Goal: Transaction & Acquisition: Purchase product/service

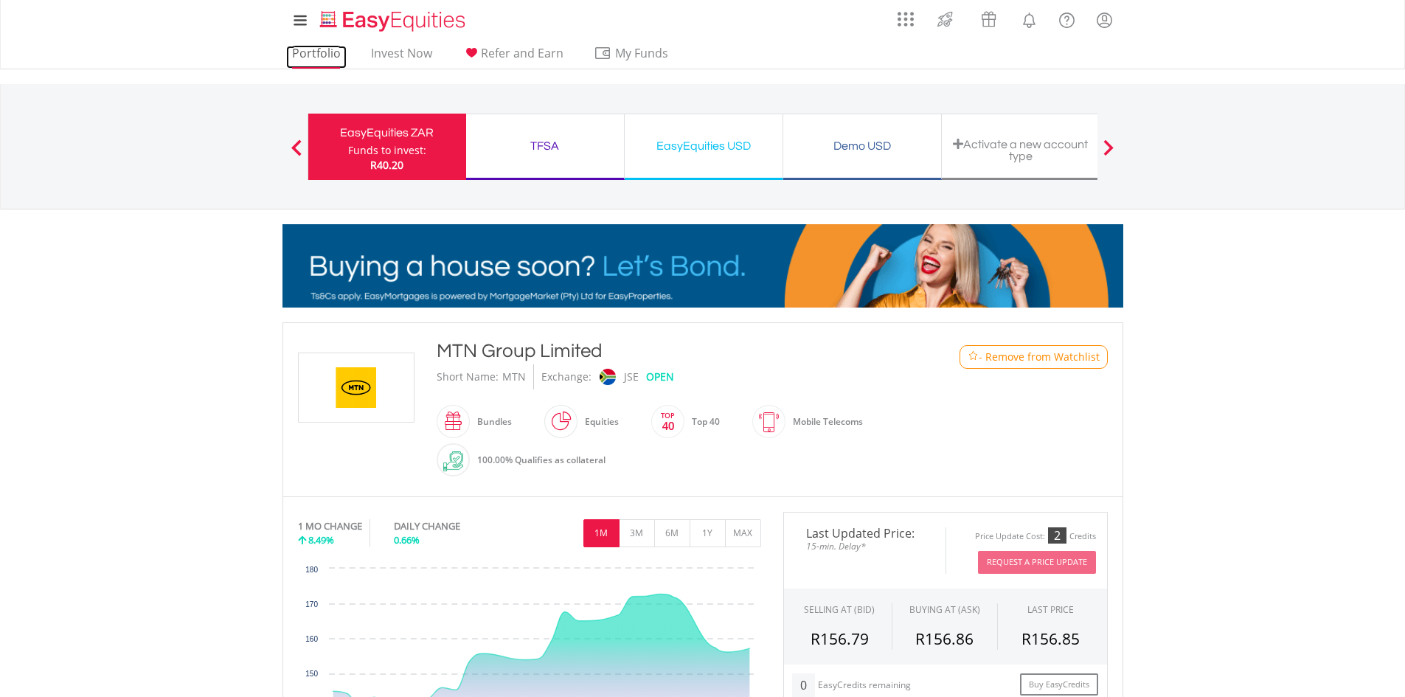
click at [314, 46] on link "Portfolio" at bounding box center [316, 57] width 60 height 23
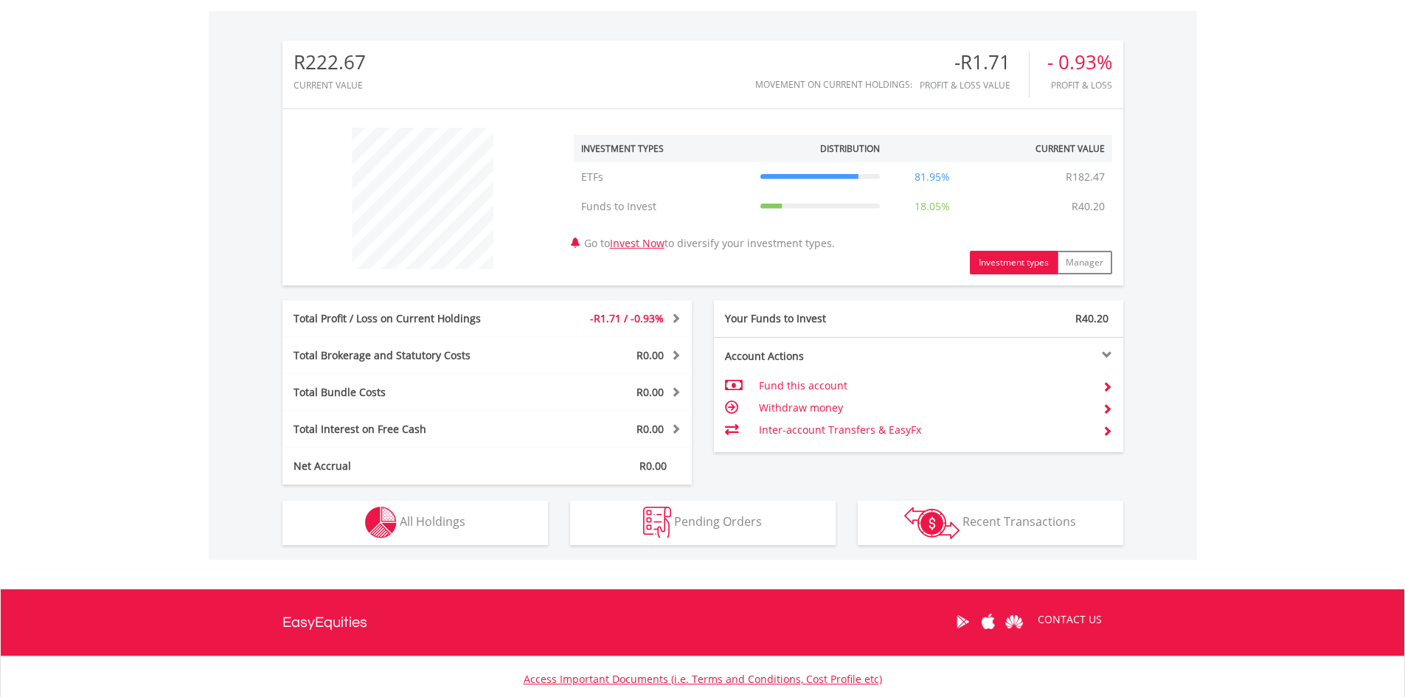
scroll to position [551, 0]
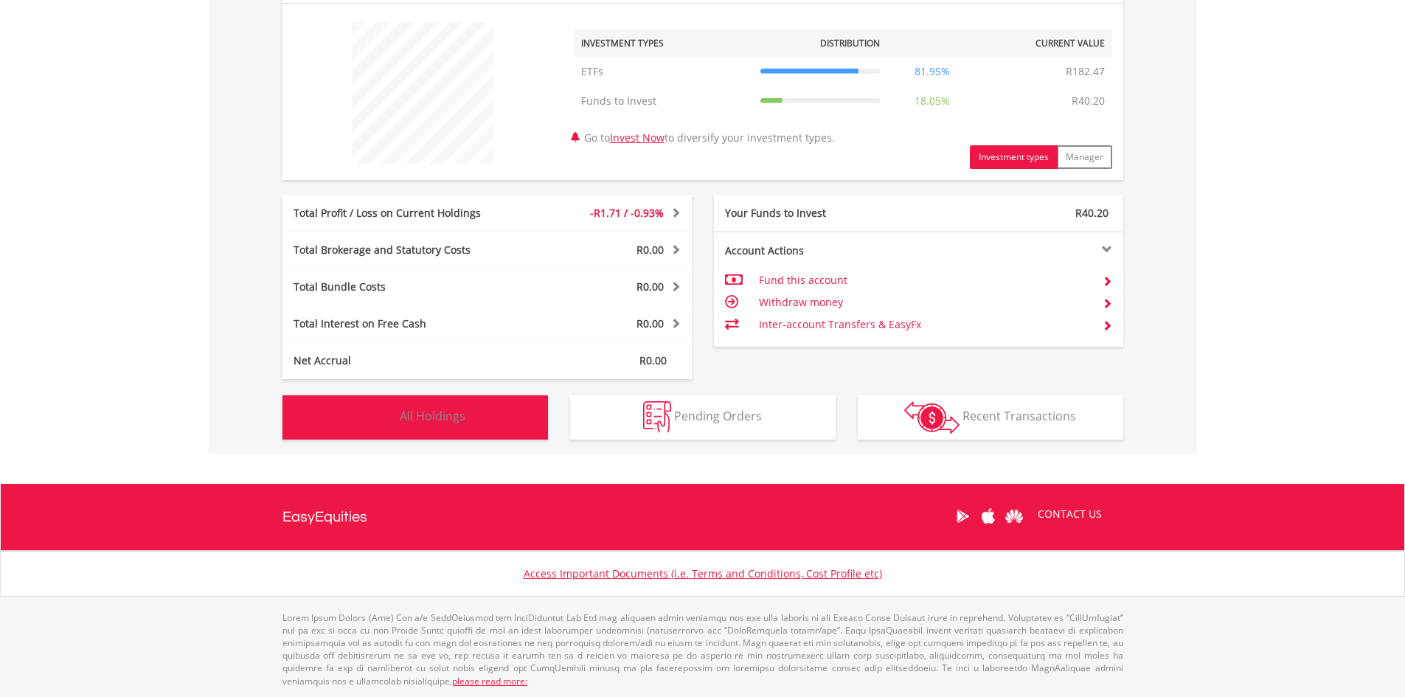
click at [400, 400] on button "Holdings All Holdings" at bounding box center [414, 417] width 265 height 44
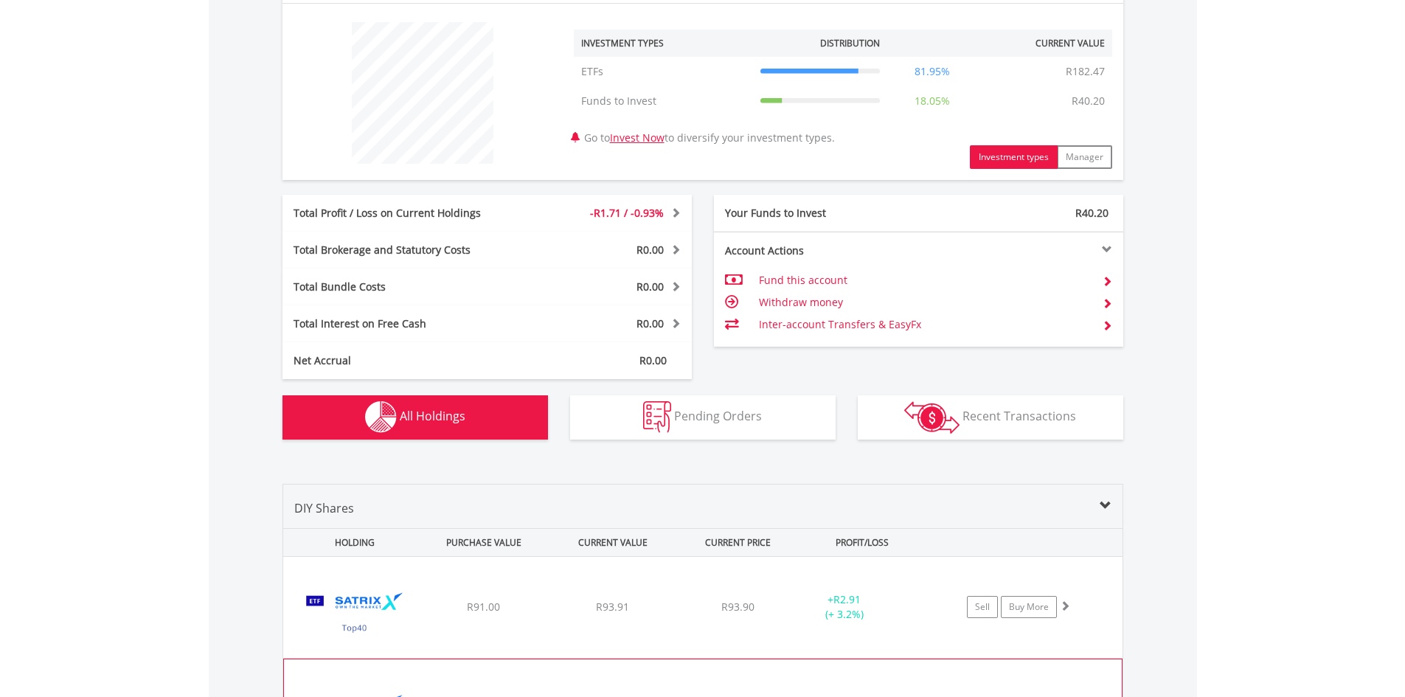
scroll to position [887, 0]
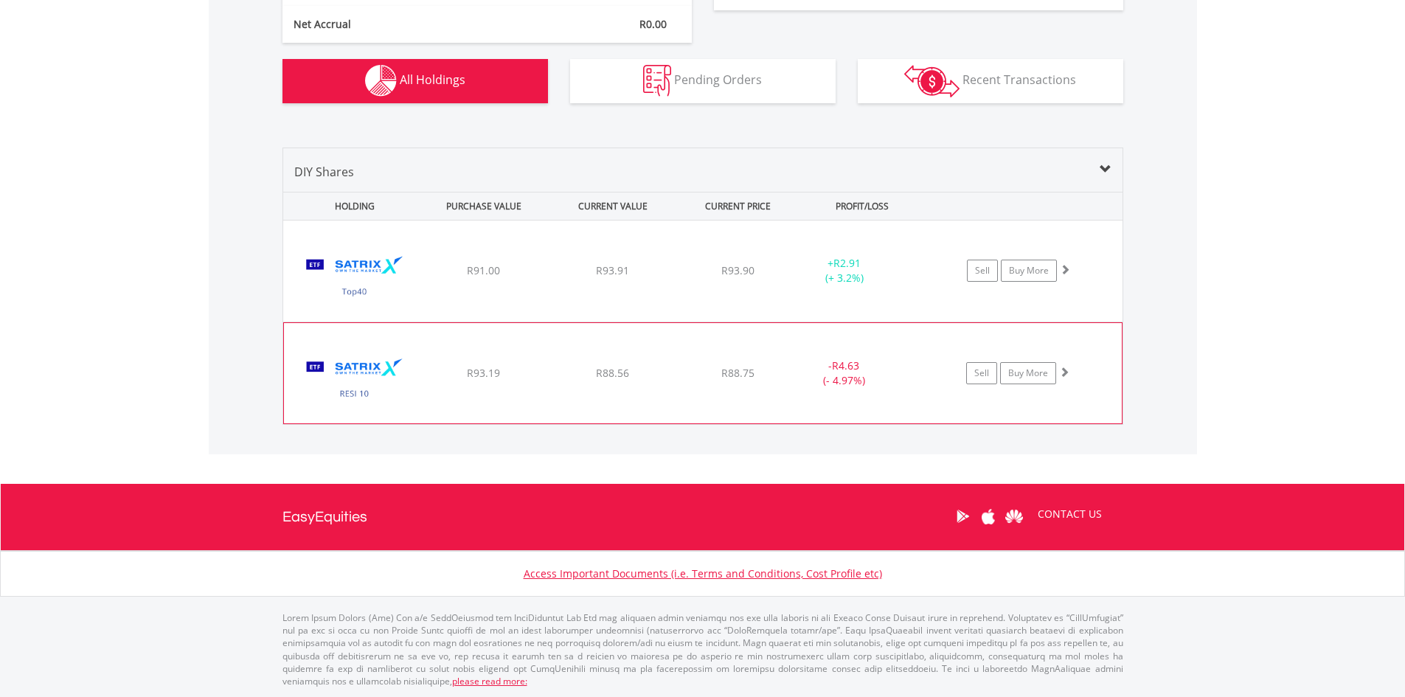
click at [608, 321] on div "﻿ Satrix RESI ETF R93.19 R88.56 R88.75 - R4.63 (- 4.97%) Sell Buy More" at bounding box center [702, 270] width 839 height 101
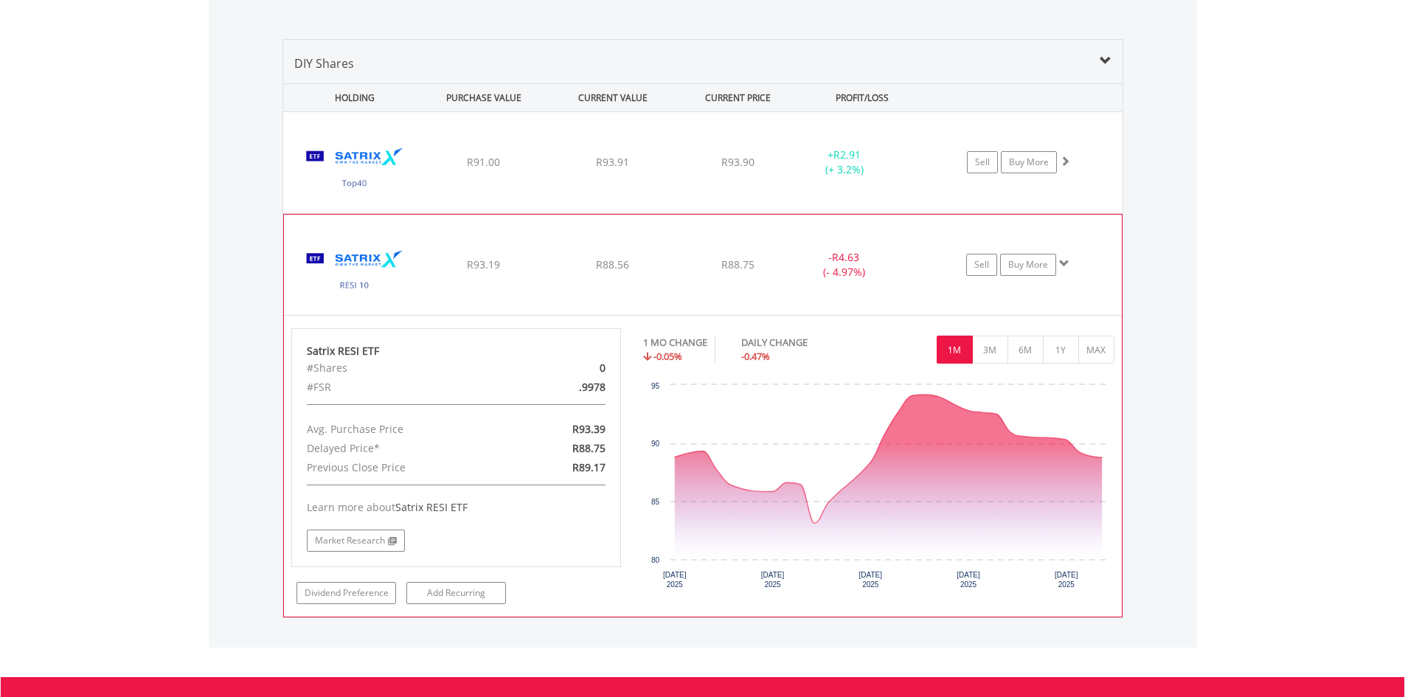
scroll to position [1035, 0]
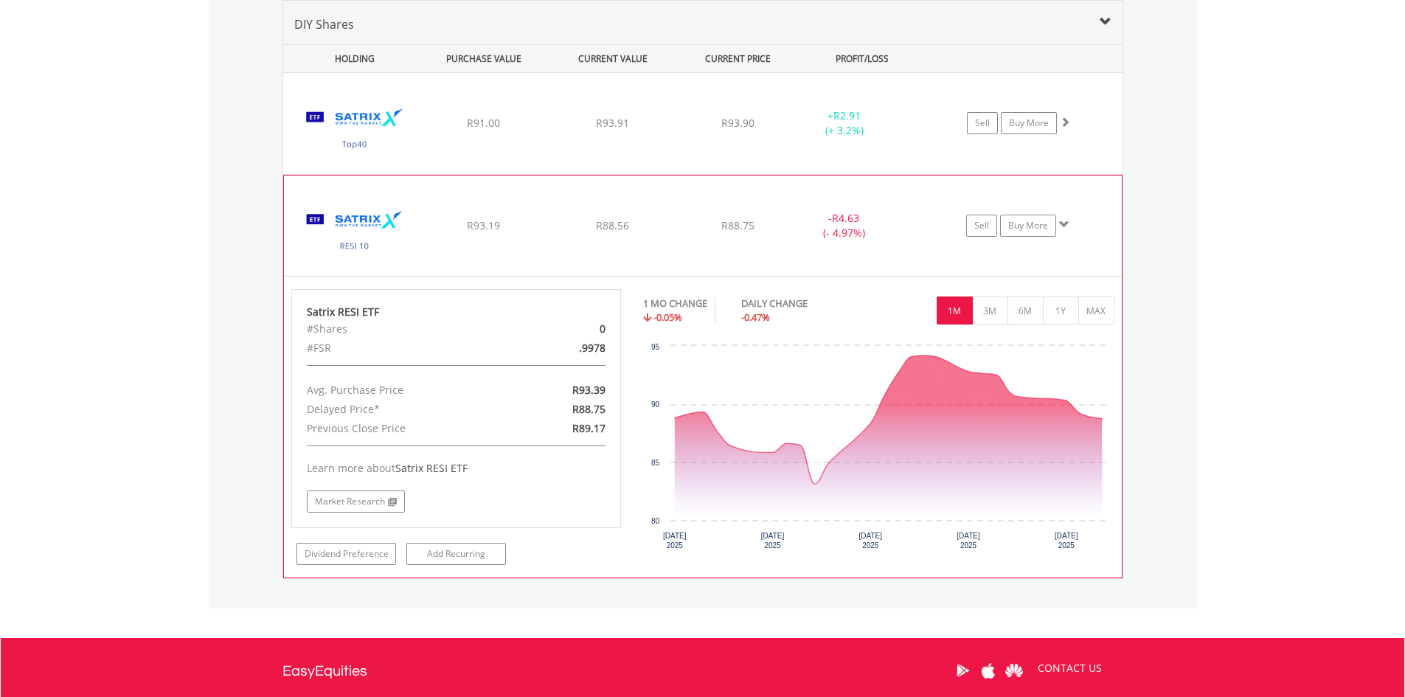
click at [357, 223] on img at bounding box center [354, 233] width 127 height 78
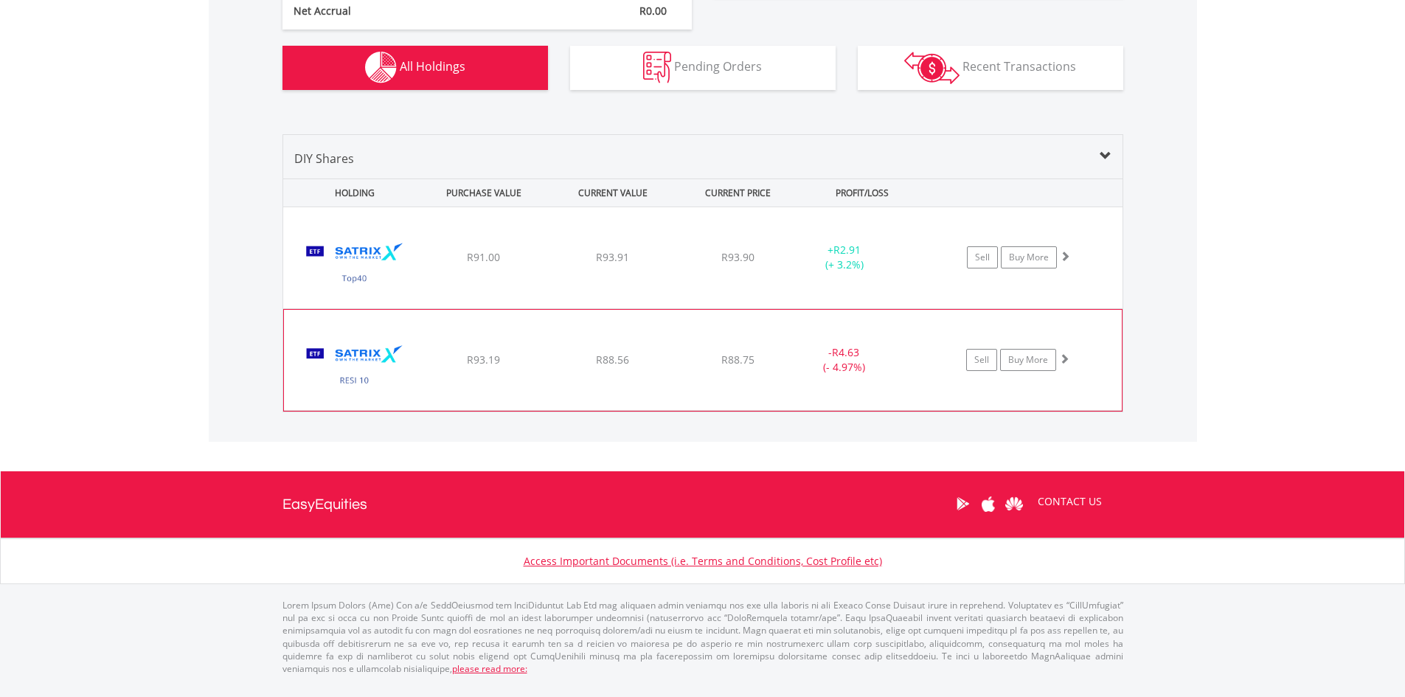
scroll to position [887, 0]
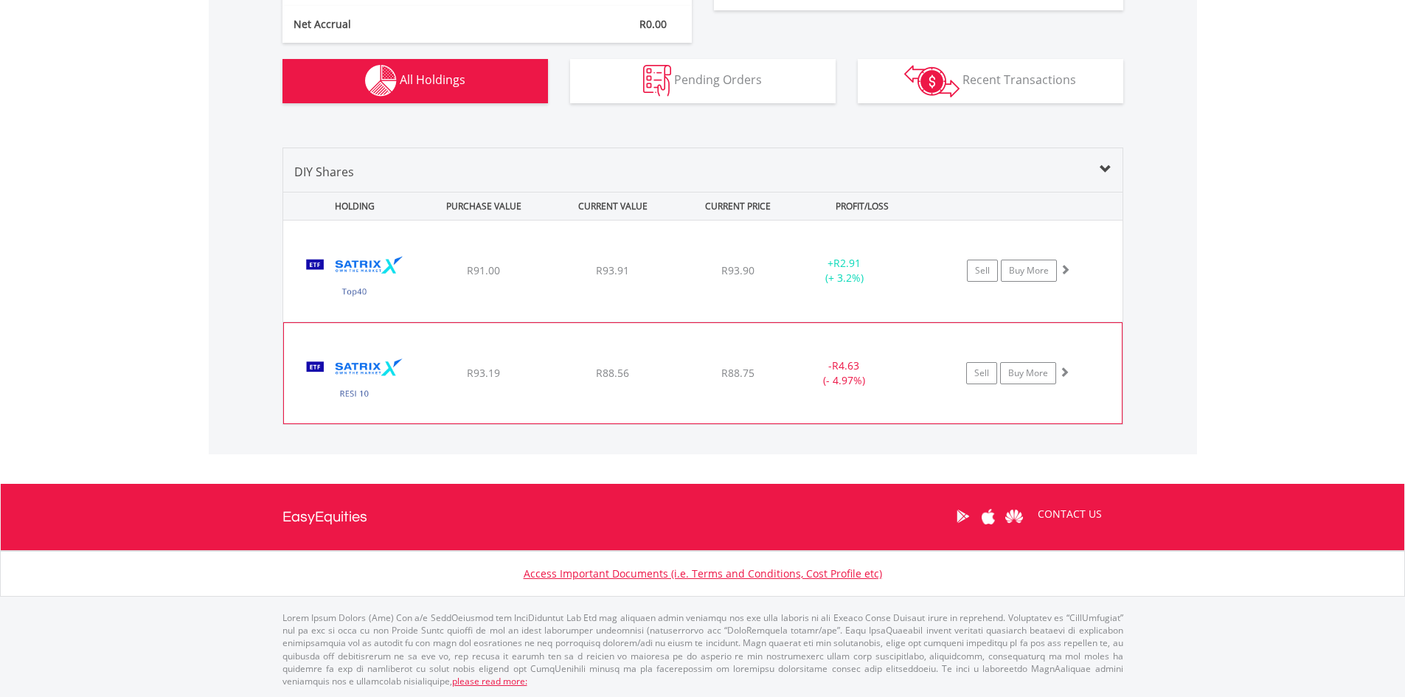
click at [370, 373] on img at bounding box center [354, 380] width 127 height 78
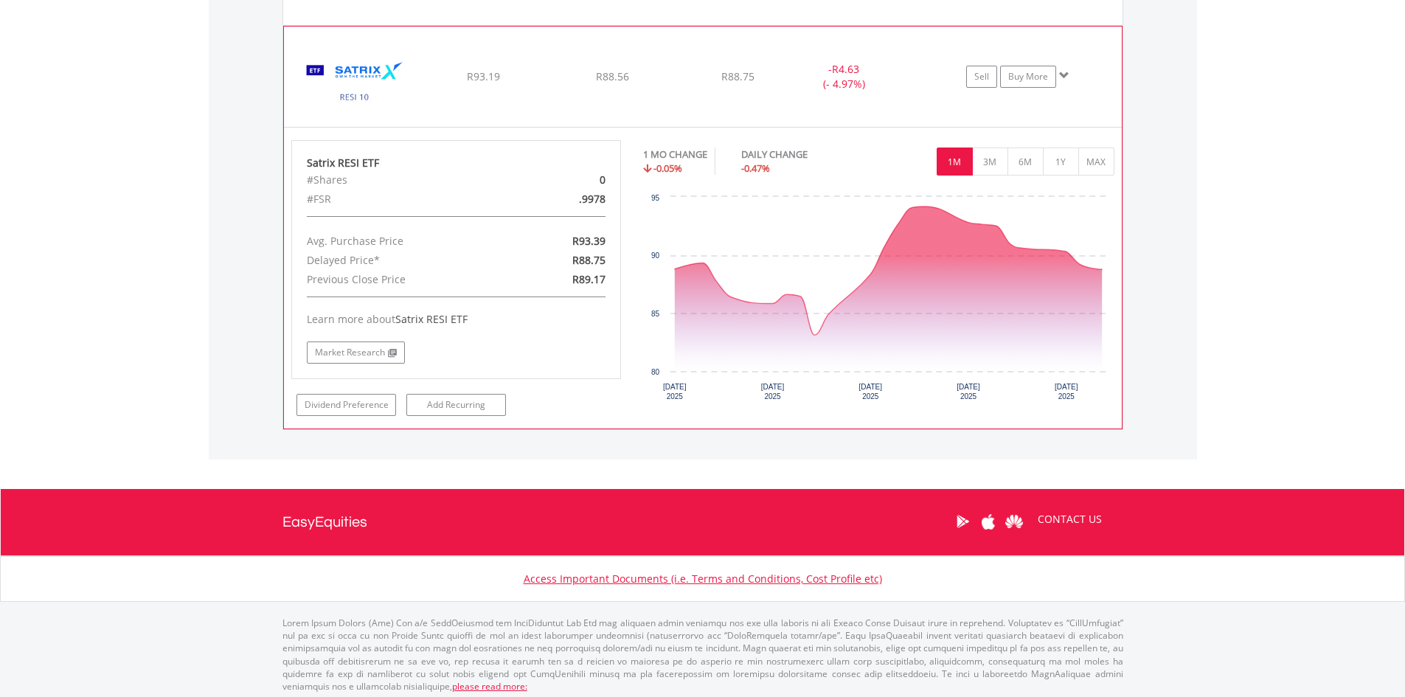
scroll to position [1189, 0]
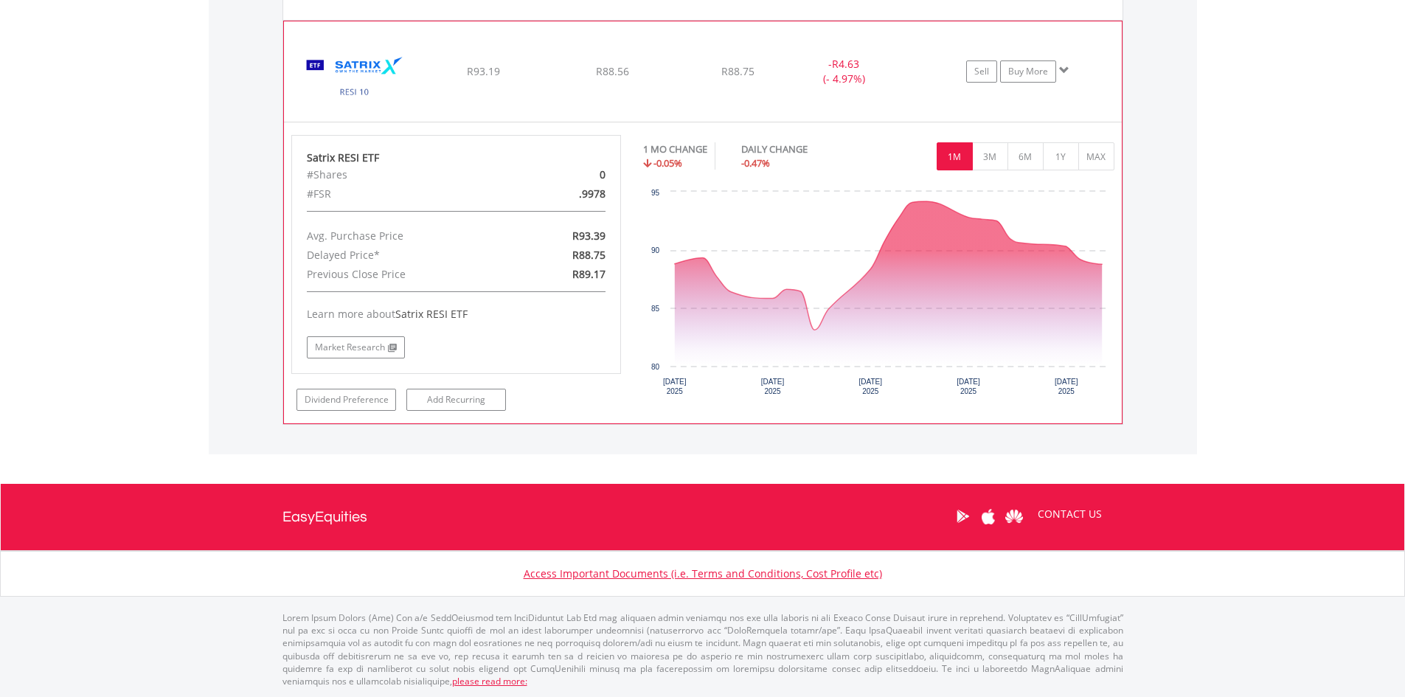
click at [372, 226] on div "Avg. Purchase Price" at bounding box center [403, 235] width 214 height 19
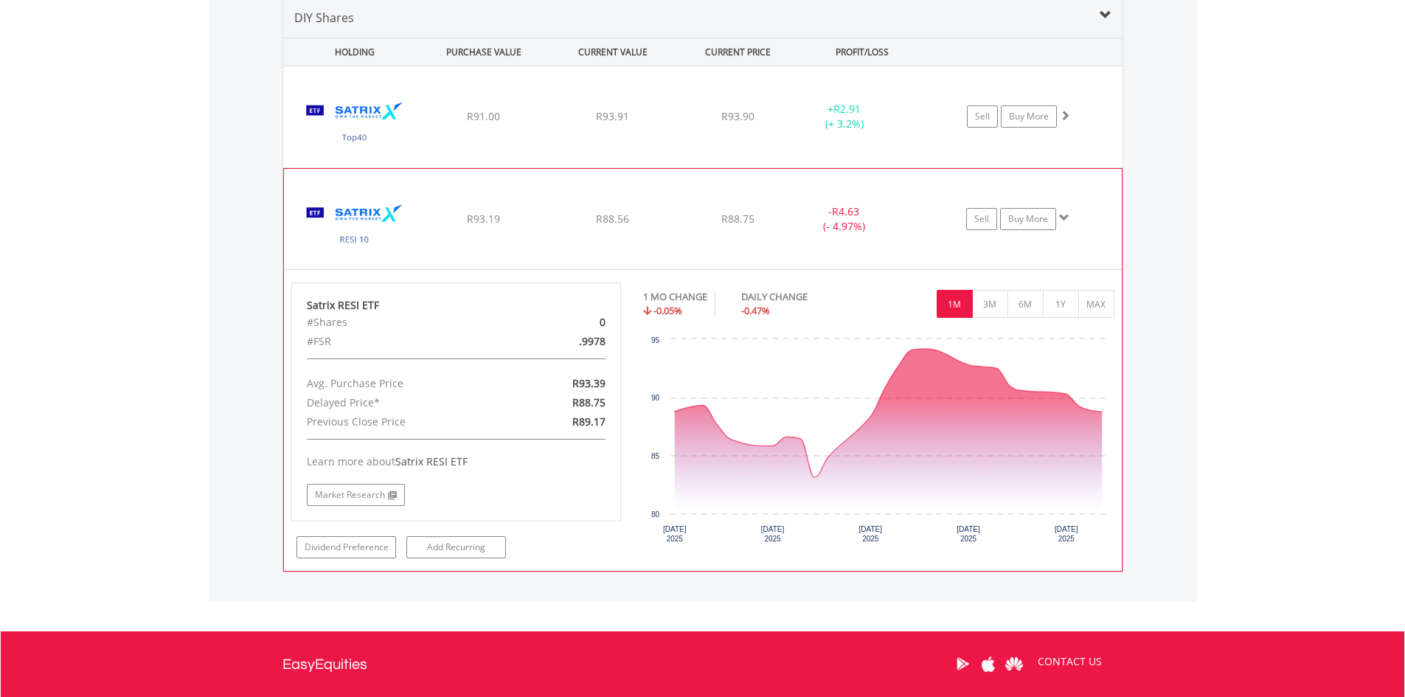
click at [377, 197] on img at bounding box center [354, 226] width 127 height 78
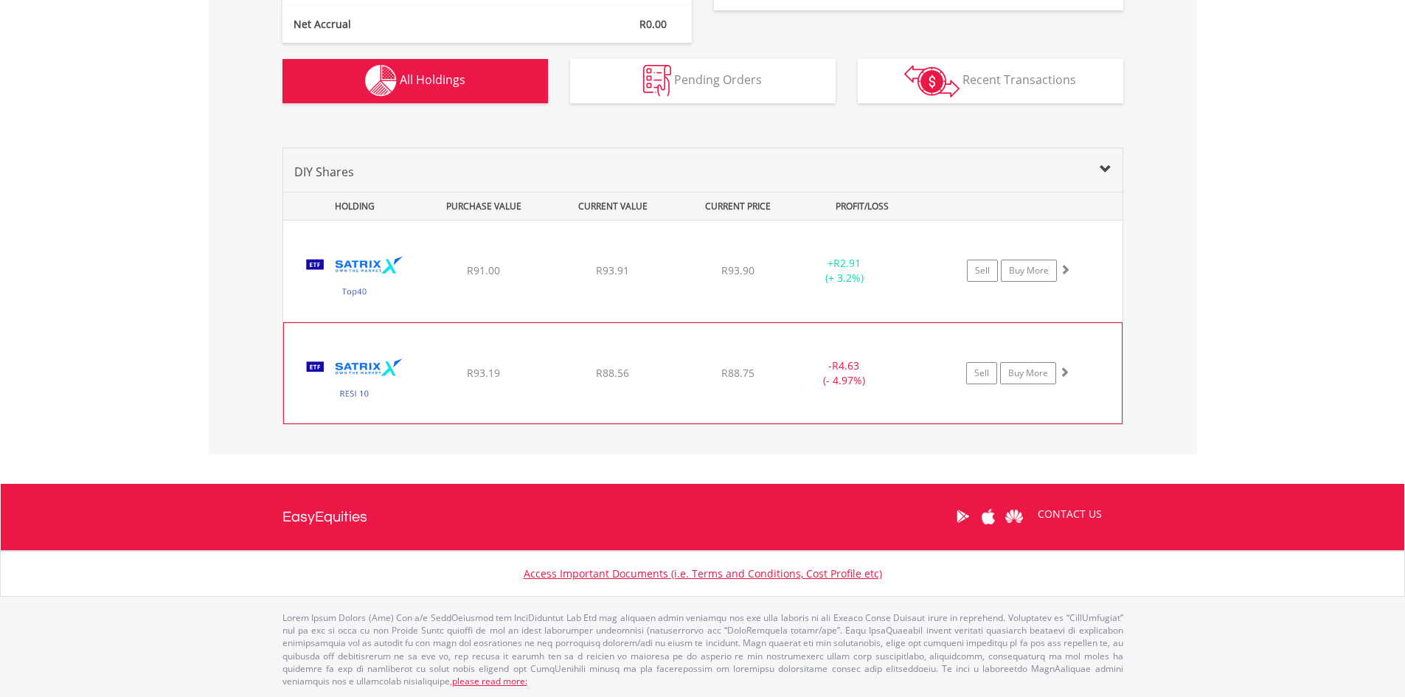
click at [383, 379] on img at bounding box center [354, 380] width 127 height 78
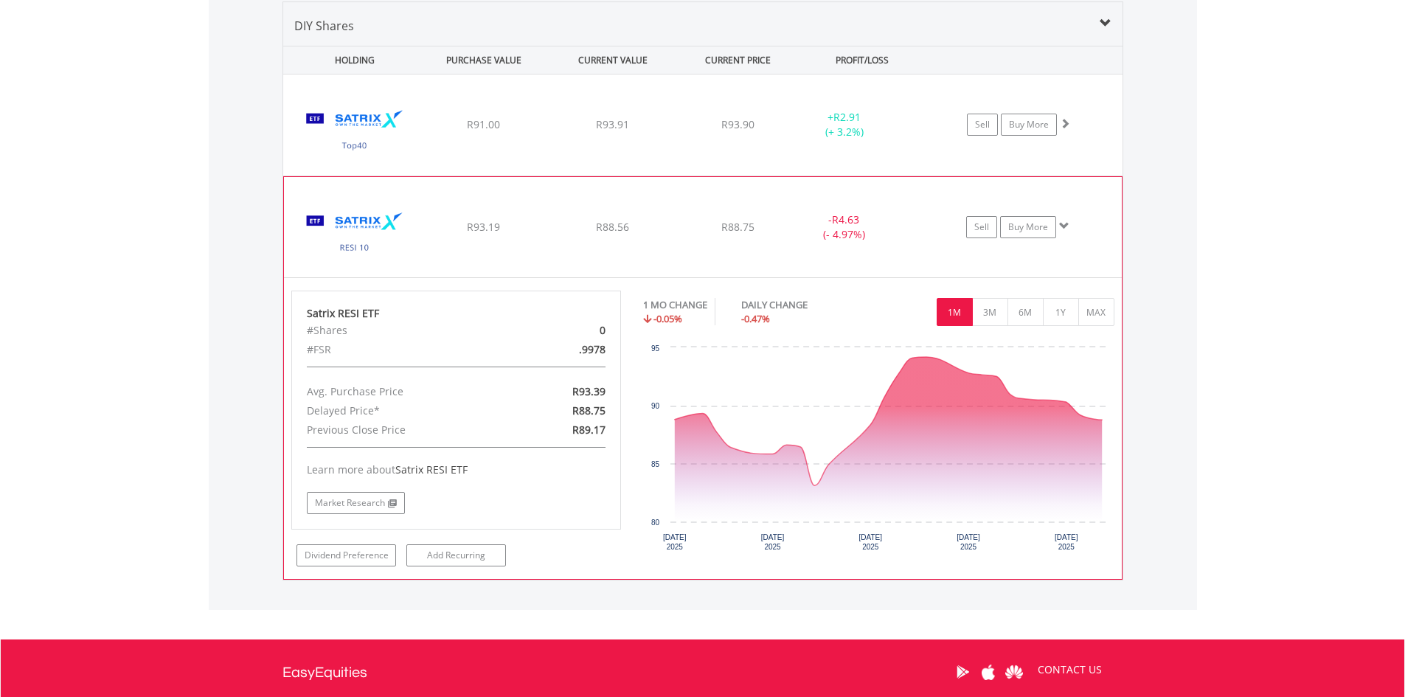
scroll to position [1041, 0]
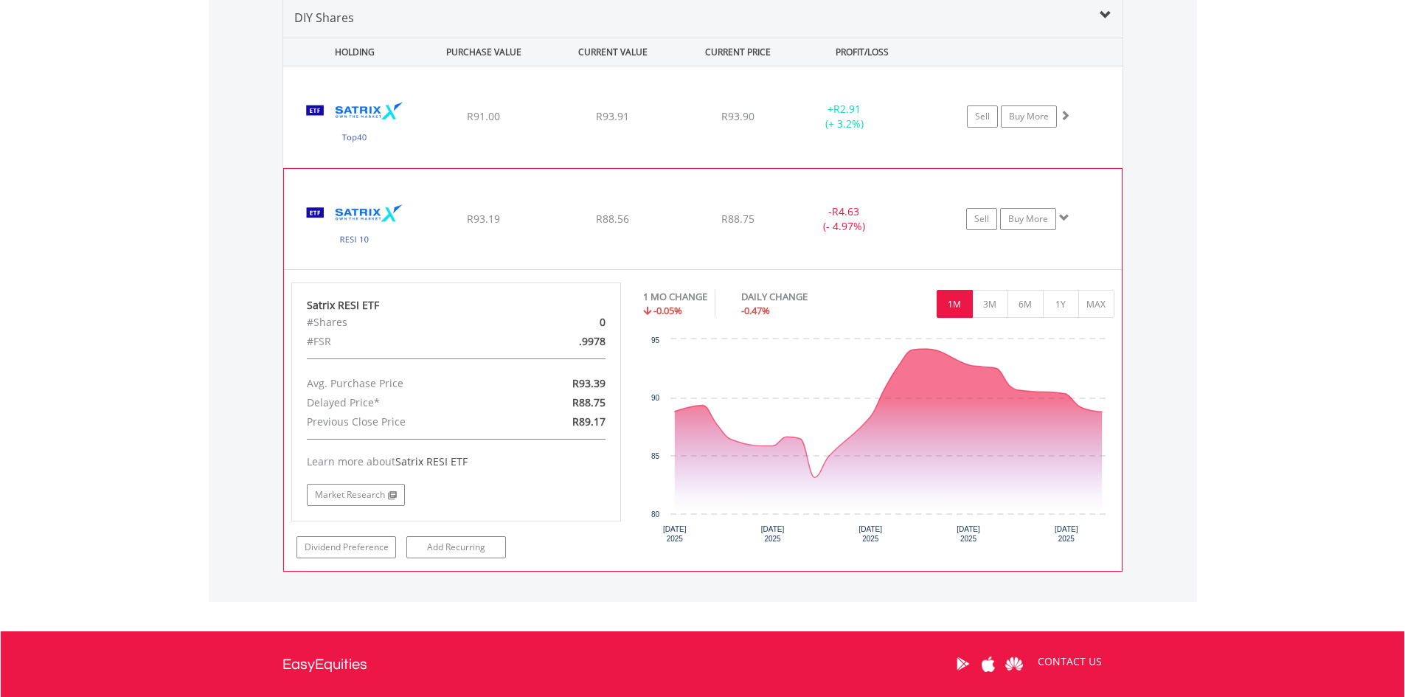
click at [337, 223] on img at bounding box center [354, 226] width 127 height 78
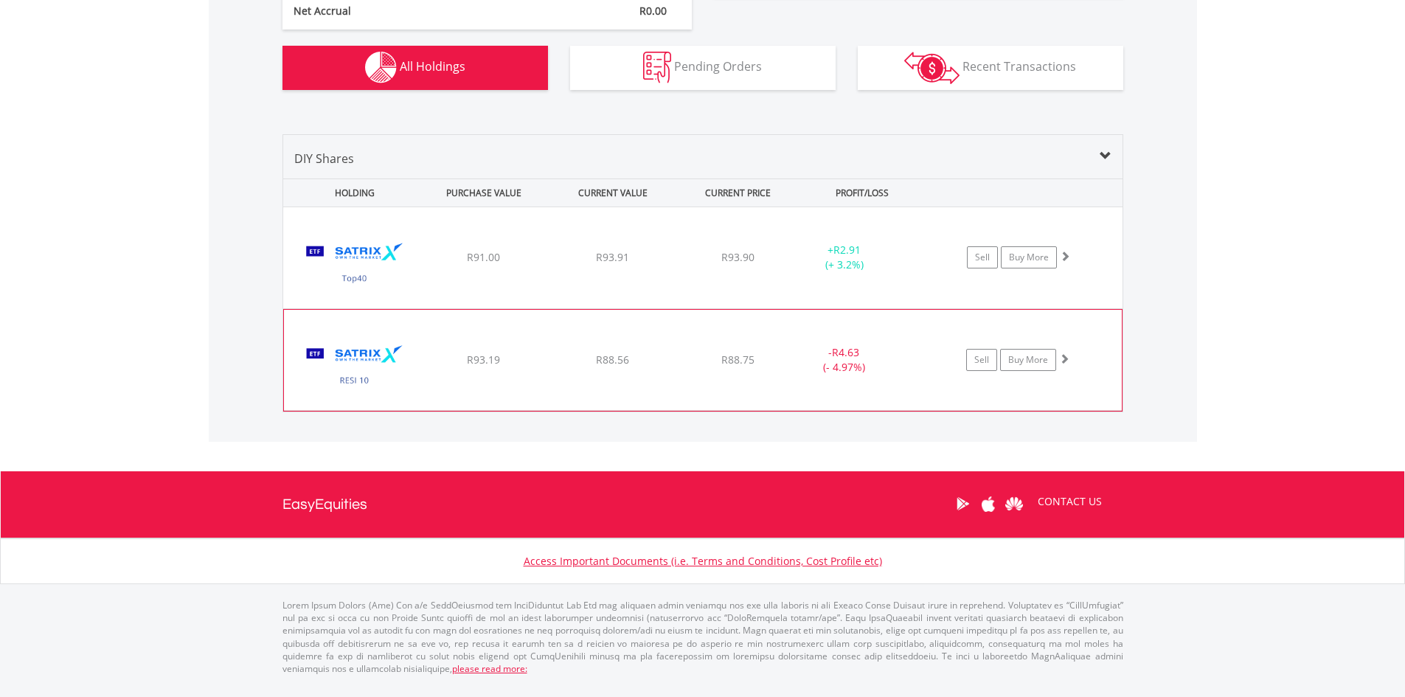
click at [337, 223] on div "﻿ Satrix 40 ETF R91.00 R93.91 R93.90 + R2.91 (+ 3.2%) Sell Buy More ﻿ Satrix RE…" at bounding box center [702, 308] width 839 height 205
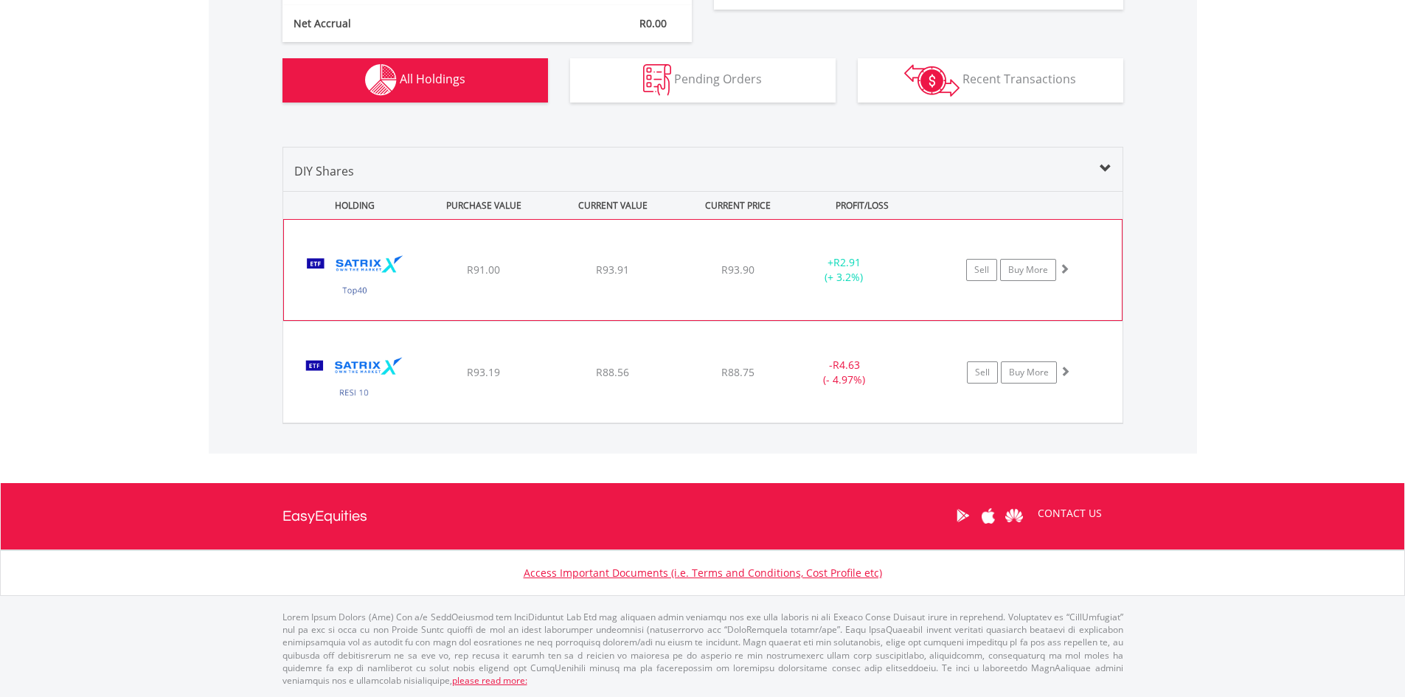
scroll to position [887, 0]
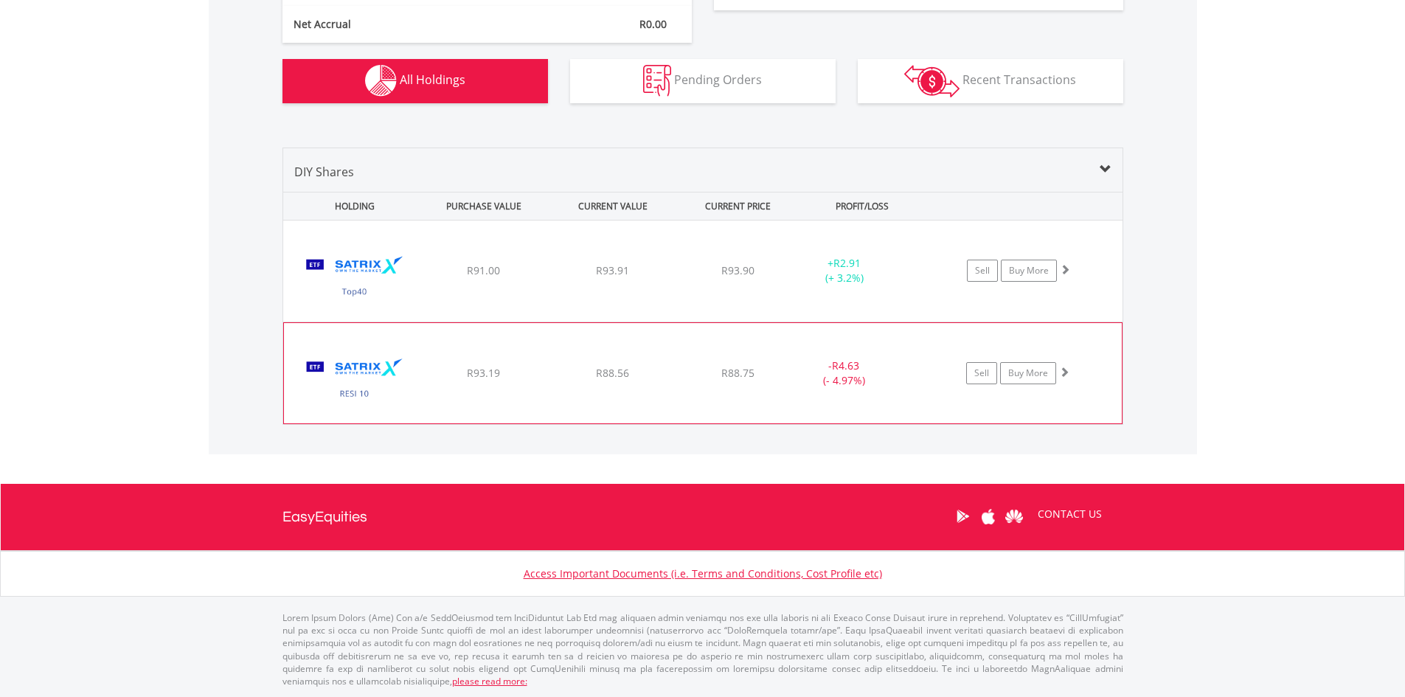
click at [380, 347] on img at bounding box center [354, 380] width 127 height 78
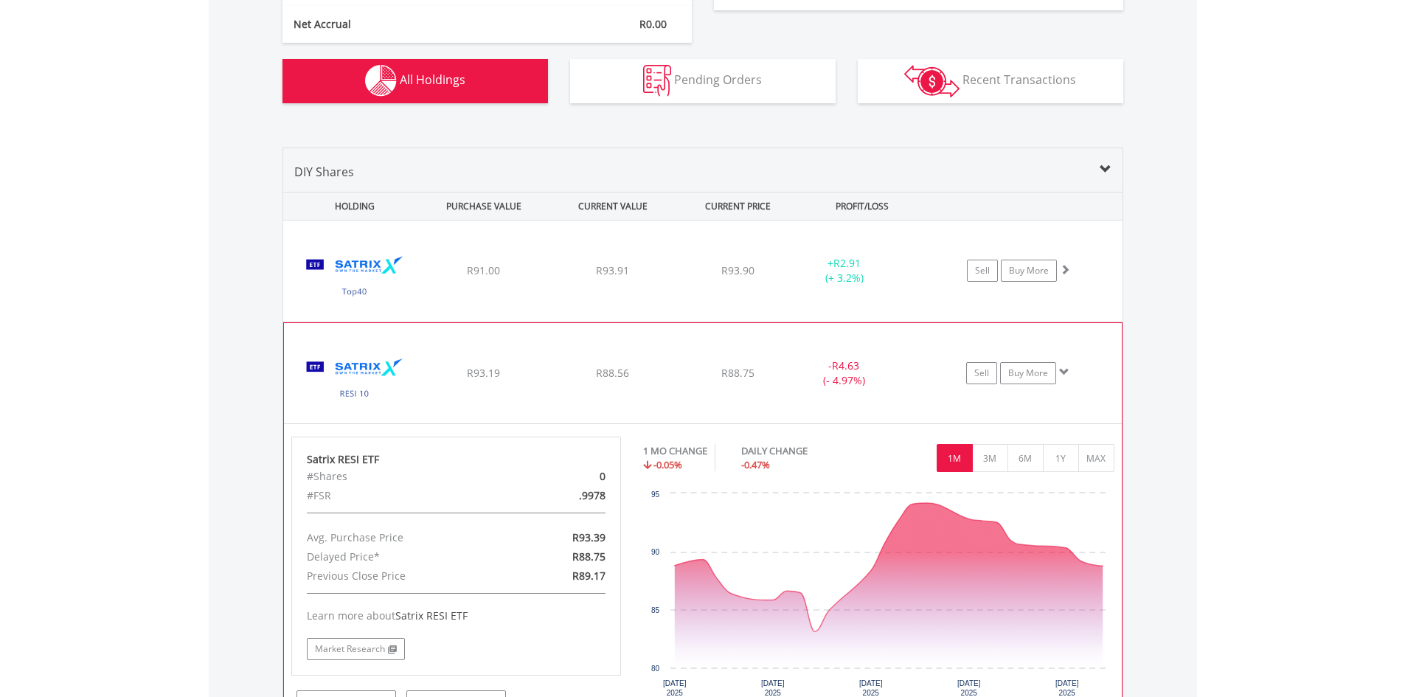
scroll to position [1041, 0]
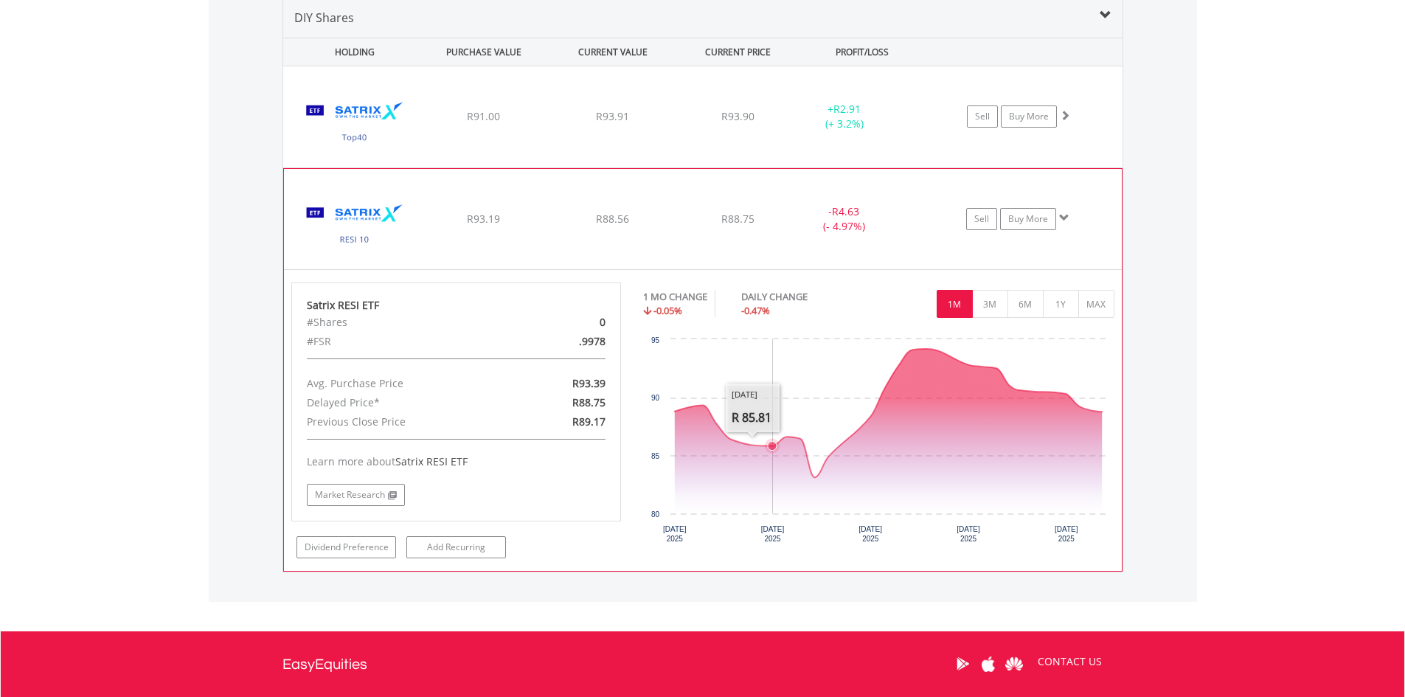
click at [775, 381] on rect "Interactive chart" at bounding box center [878, 442] width 470 height 221
click at [399, 490] on link "Market Research" at bounding box center [356, 495] width 98 height 22
click at [345, 203] on img at bounding box center [354, 226] width 127 height 78
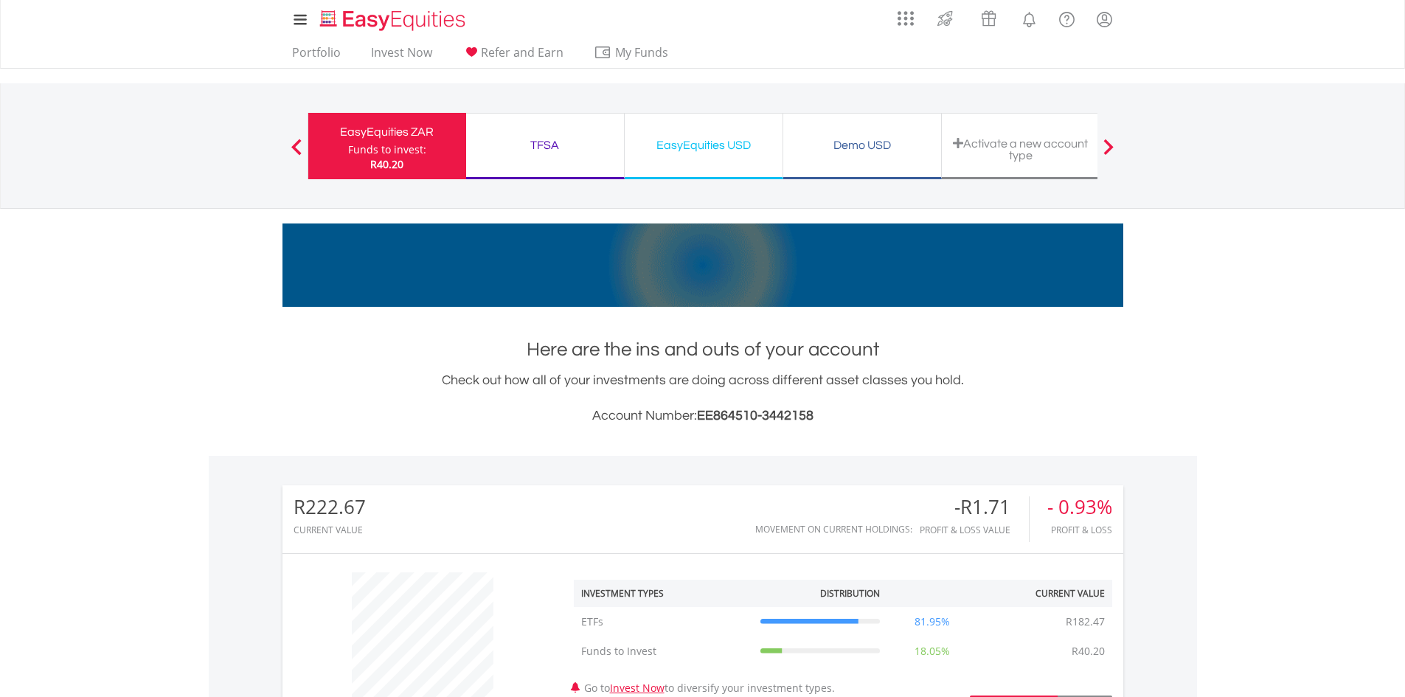
scroll to position [0, 0]
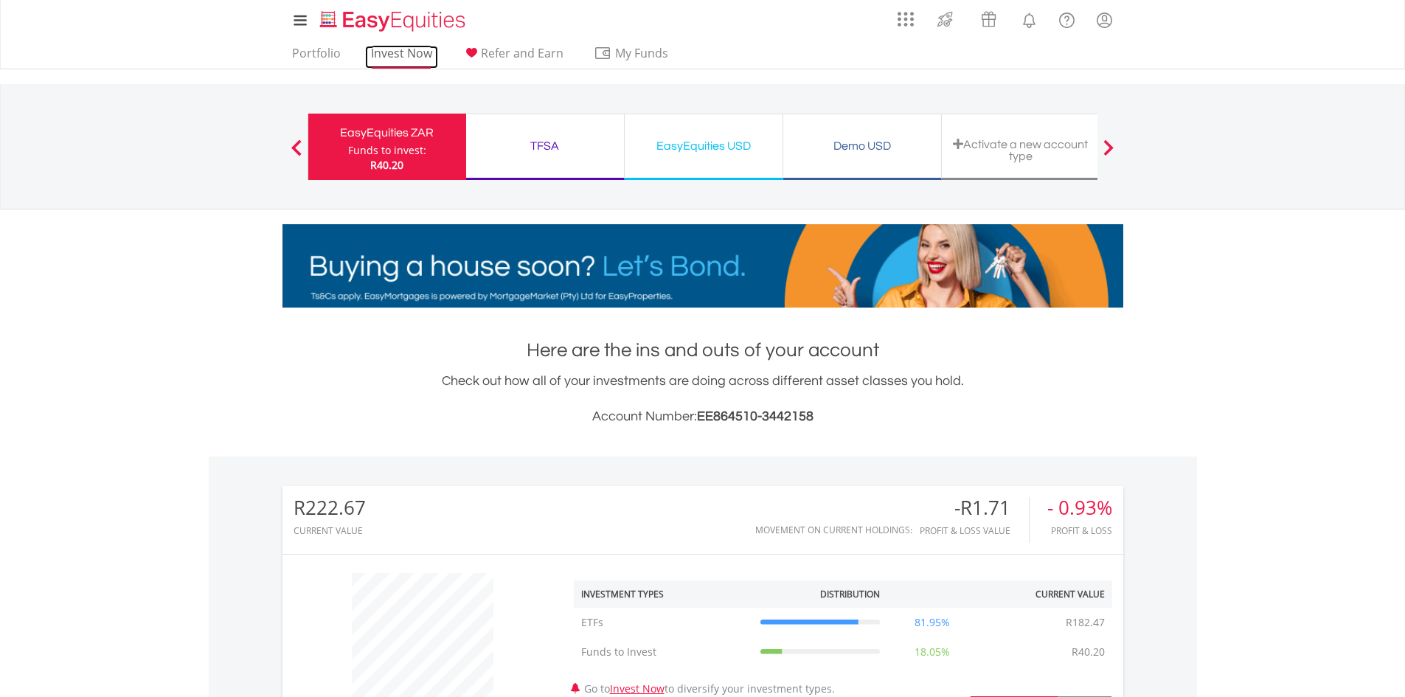
click at [408, 46] on link "Invest Now" at bounding box center [401, 57] width 73 height 23
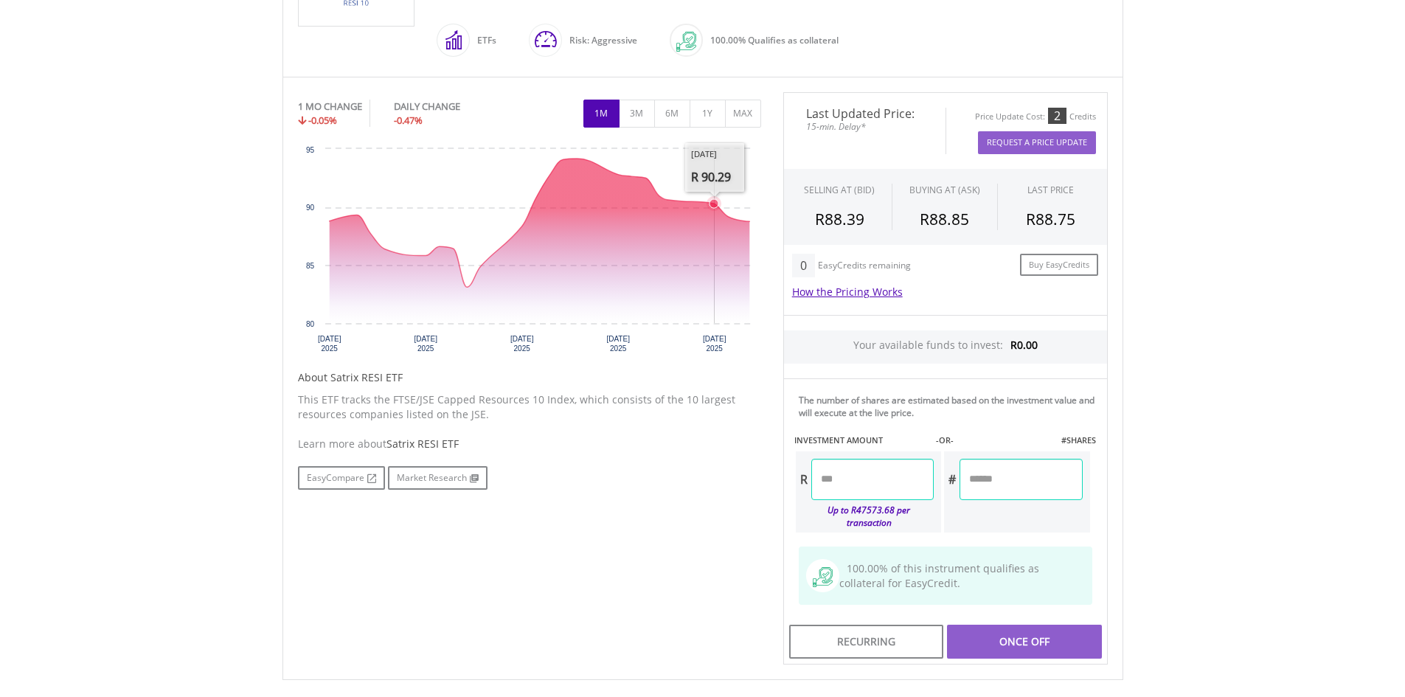
scroll to position [181, 0]
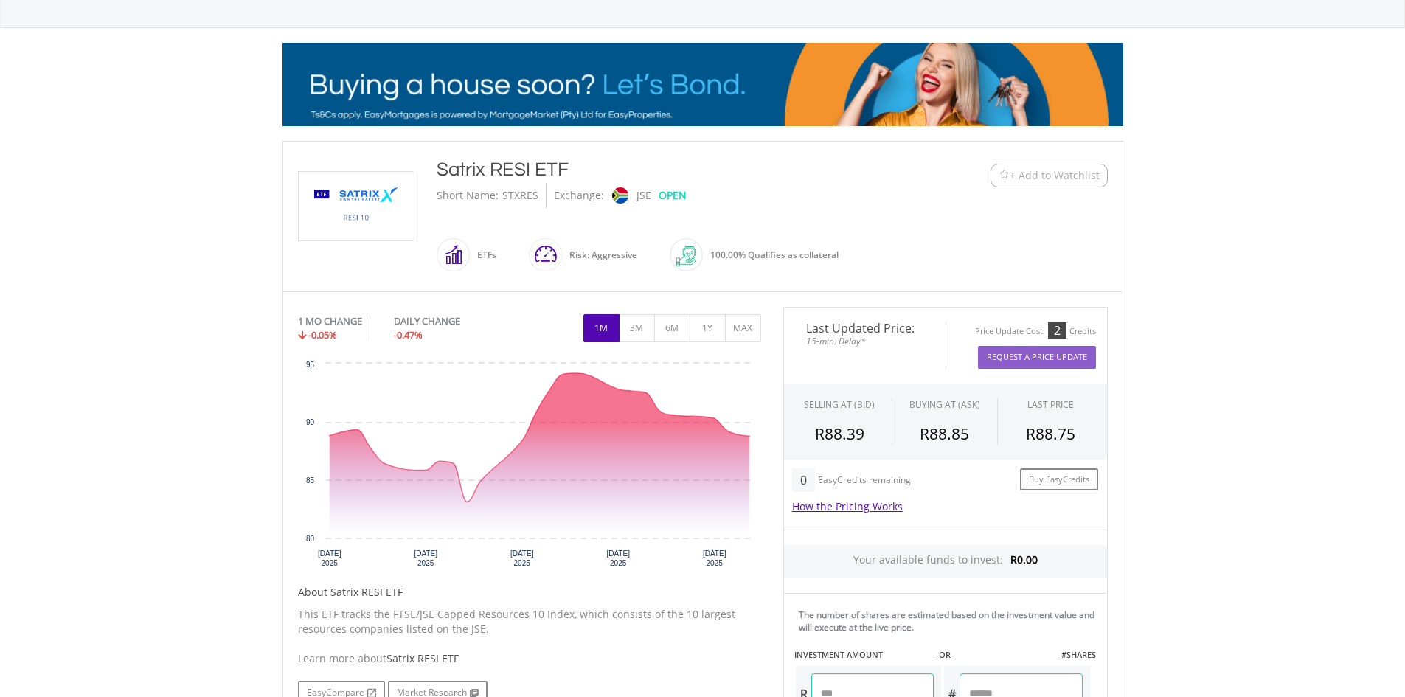
click at [341, 212] on img at bounding box center [356, 206] width 111 height 69
click at [678, 331] on button "6M" at bounding box center [672, 328] width 36 height 28
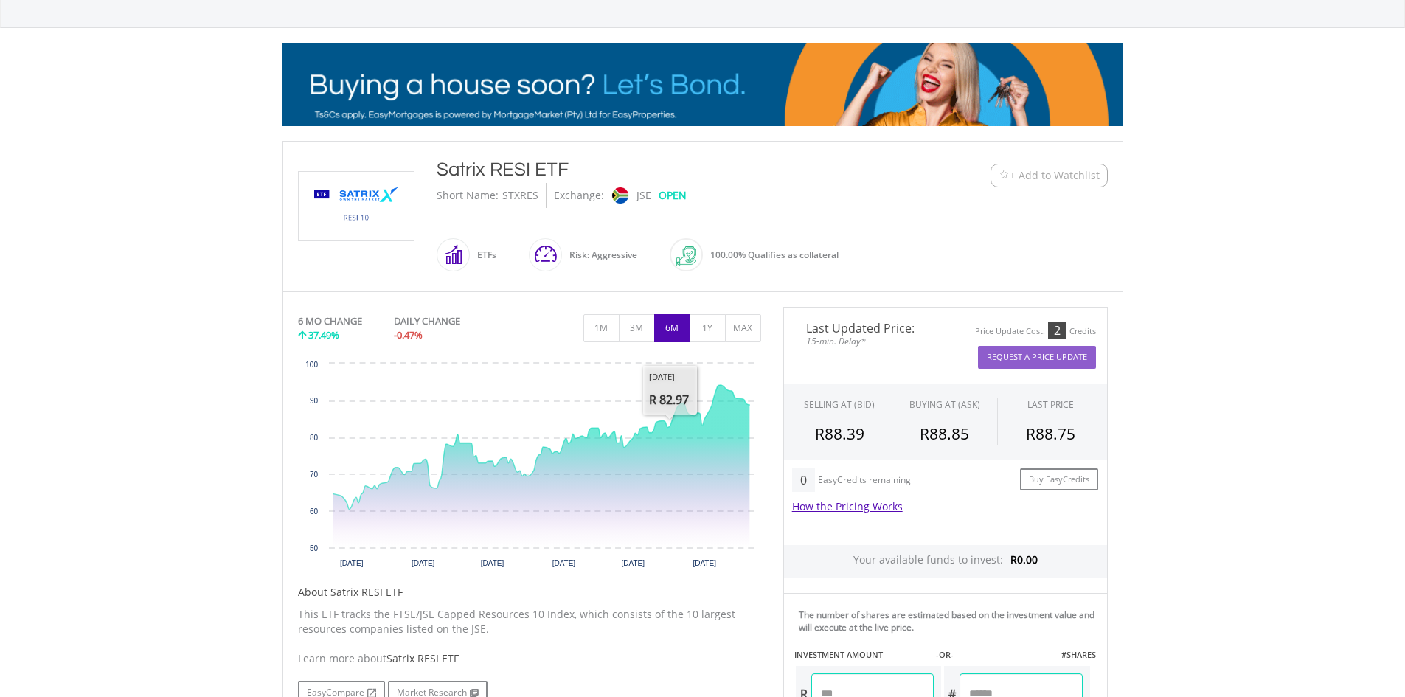
click at [709, 310] on div "1M 3M 6M 1Y MAX" at bounding box center [529, 310] width 463 height 7
click at [705, 325] on button "1Y" at bounding box center [707, 328] width 36 height 28
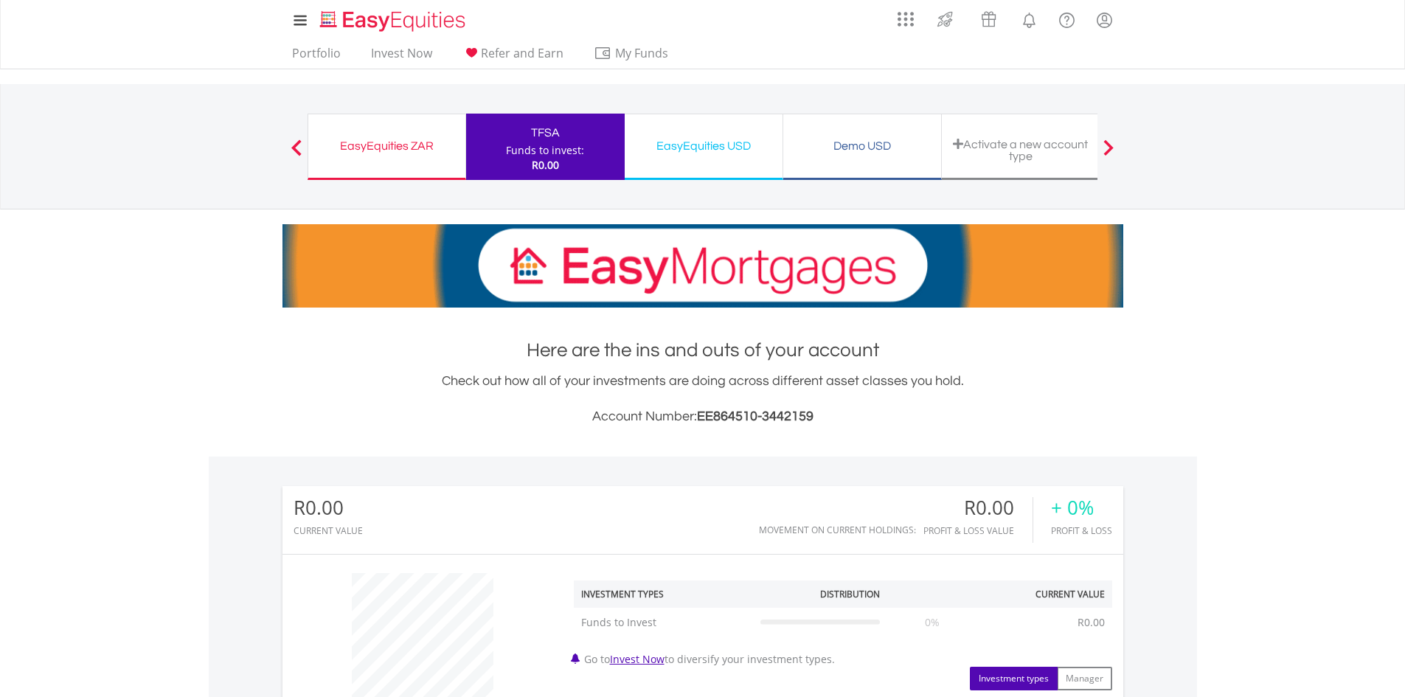
click at [369, 153] on div "EasyEquities ZAR" at bounding box center [386, 146] width 139 height 21
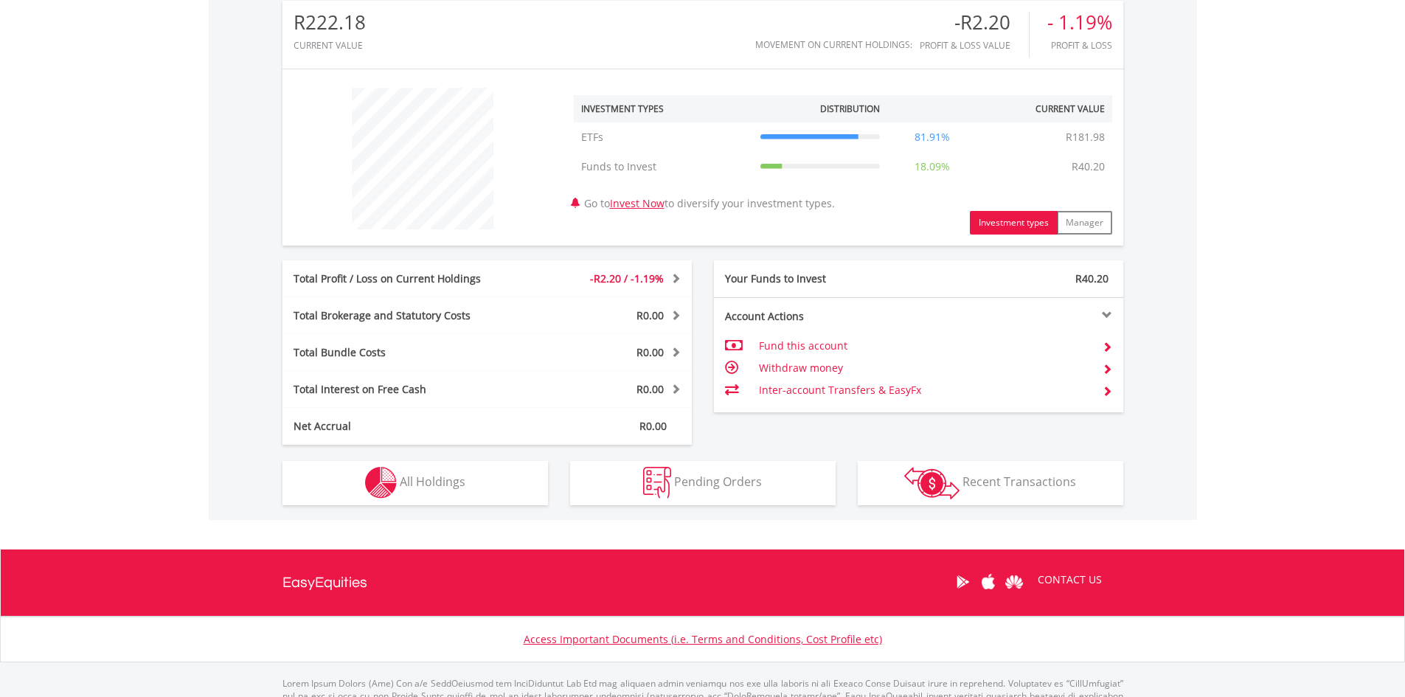
scroll to position [551, 0]
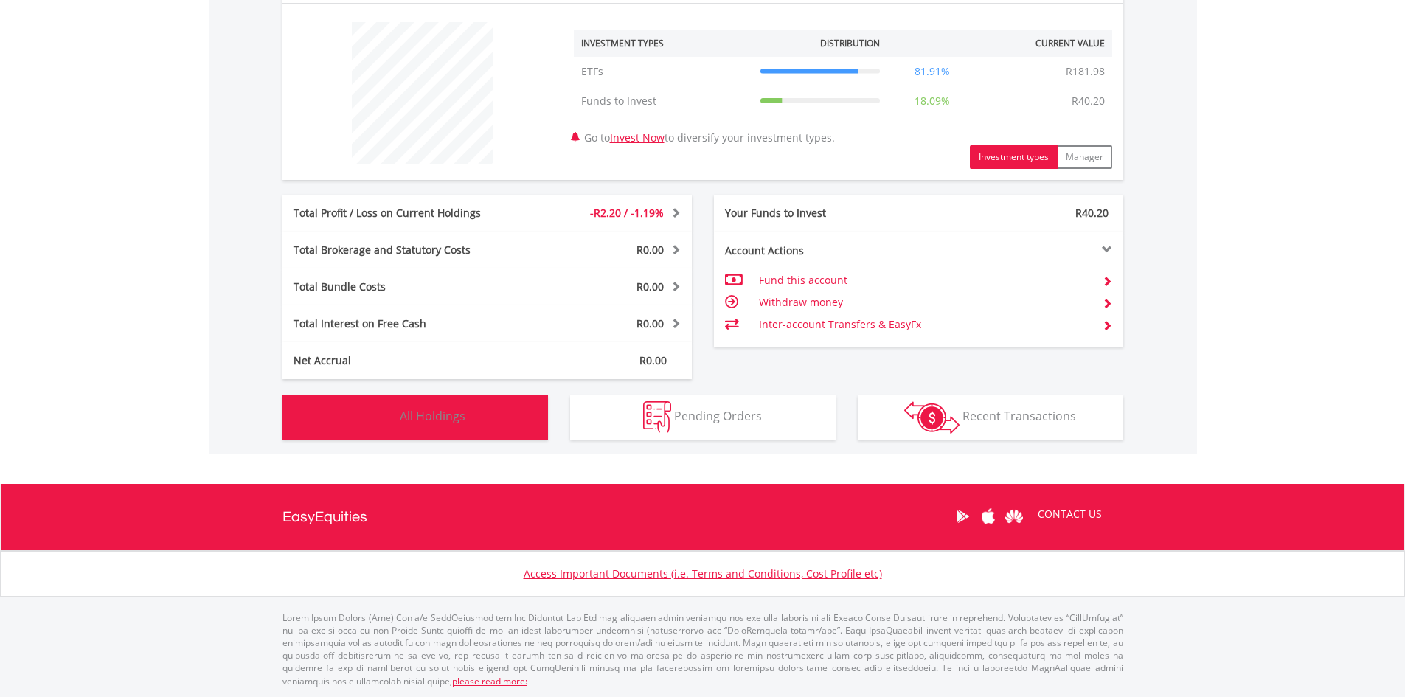
click at [368, 418] on img "button" at bounding box center [381, 417] width 32 height 32
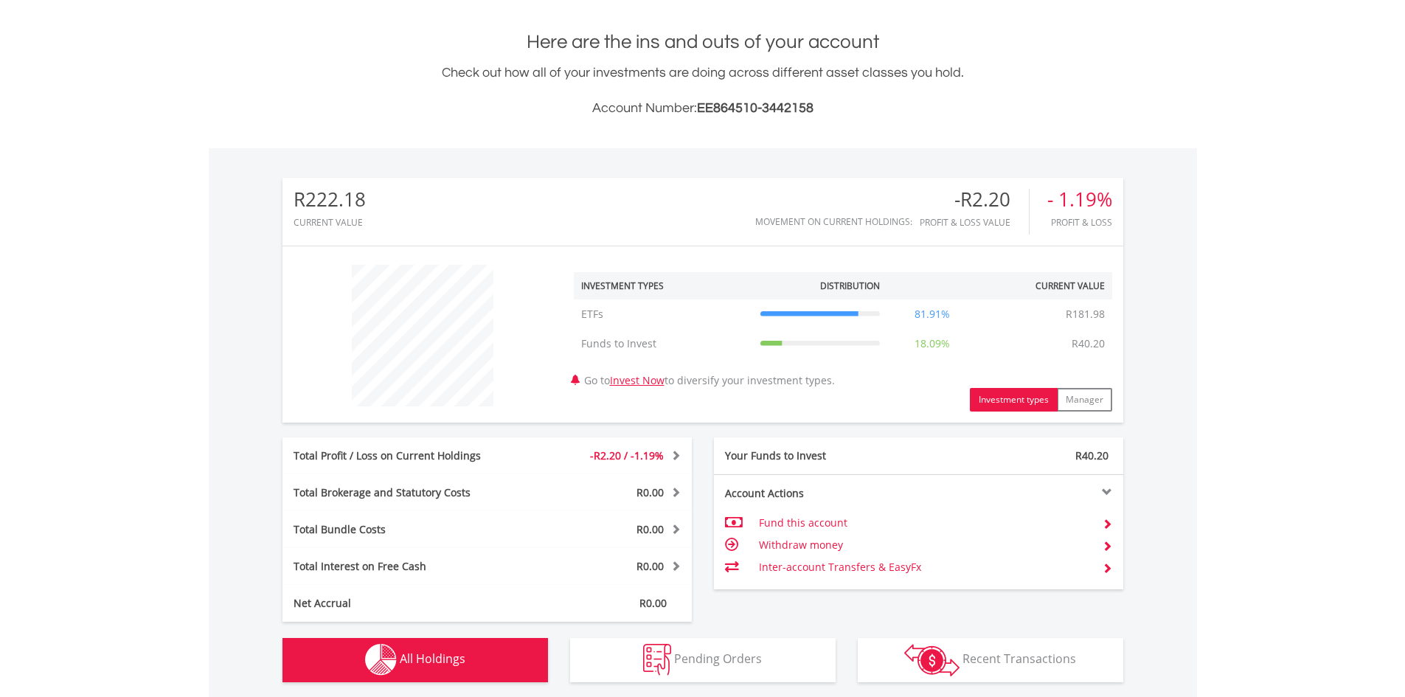
scroll to position [442, 0]
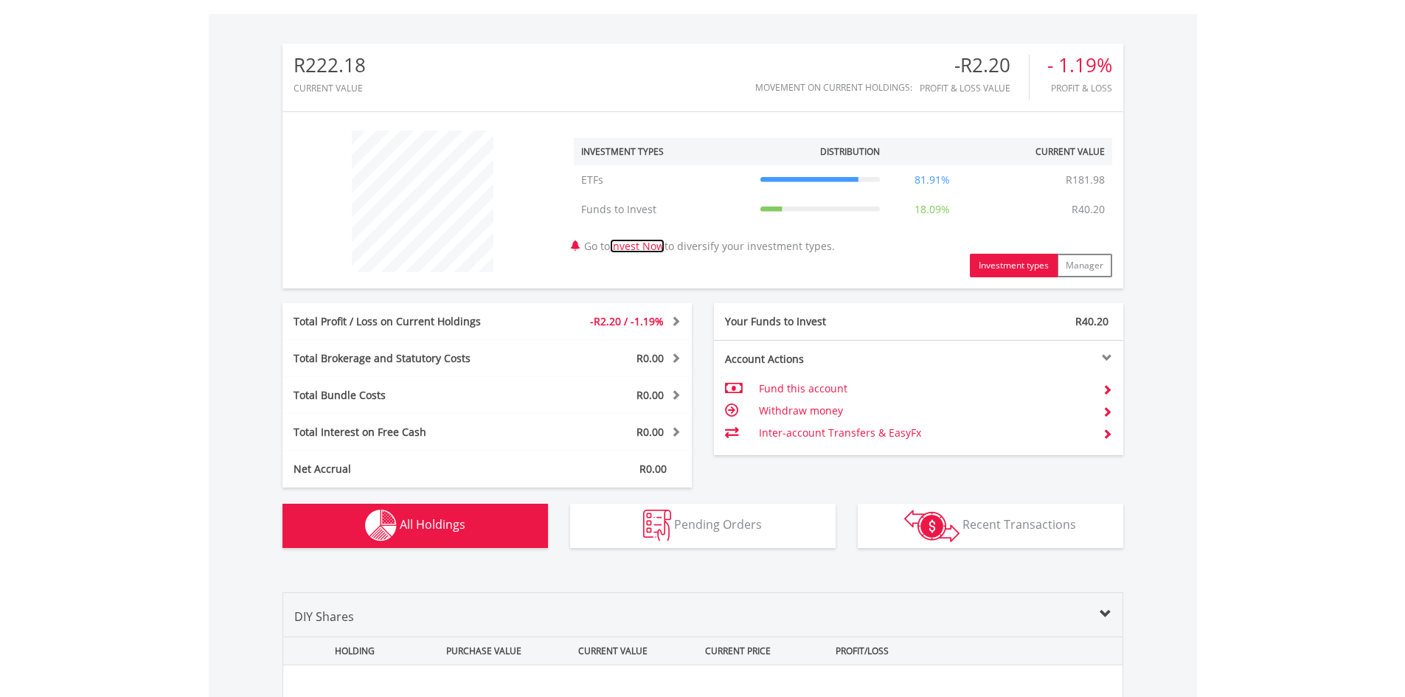
click at [647, 239] on link "Invest Now" at bounding box center [637, 246] width 55 height 14
